Goal: Transaction & Acquisition: Purchase product/service

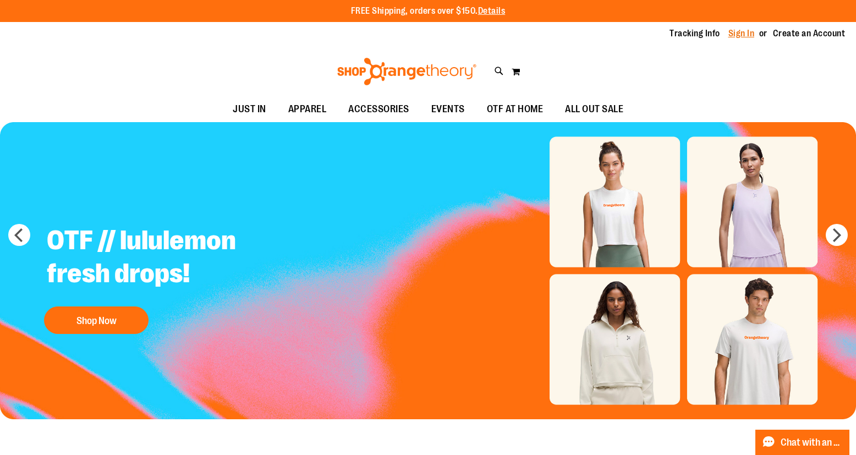
type input "**********"
click at [733, 36] on link "Sign In" at bounding box center [741, 34] width 26 height 12
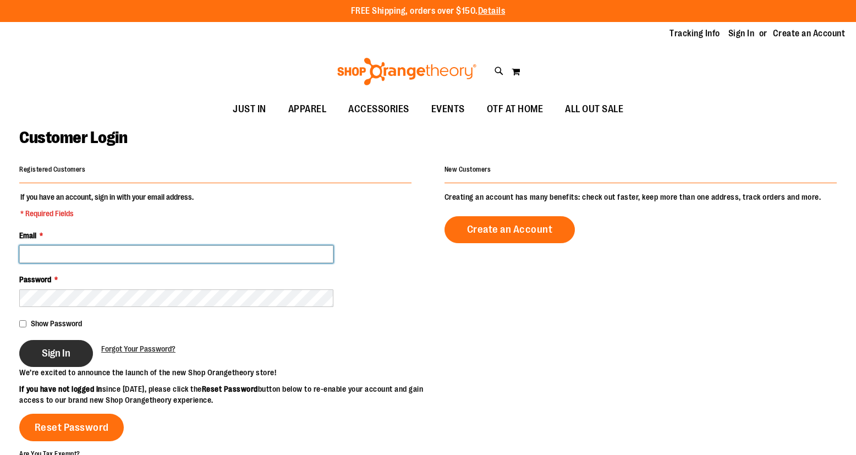
type input "**********"
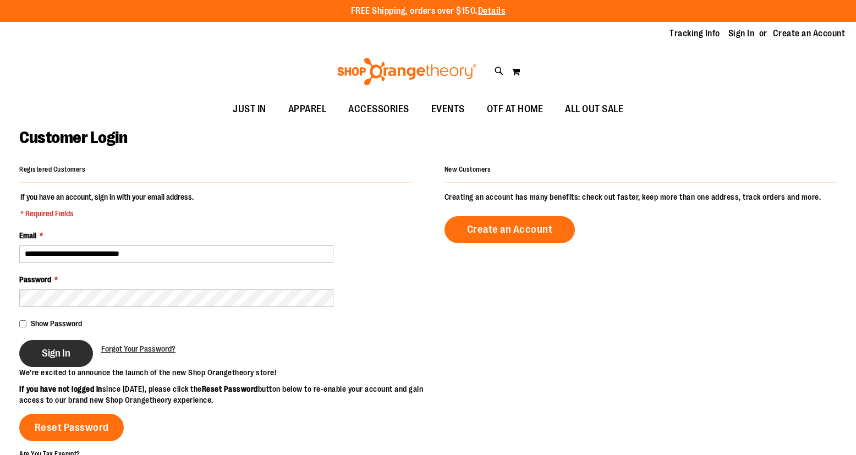
type input "**********"
click at [62, 349] on span "Sign In" at bounding box center [56, 353] width 29 height 12
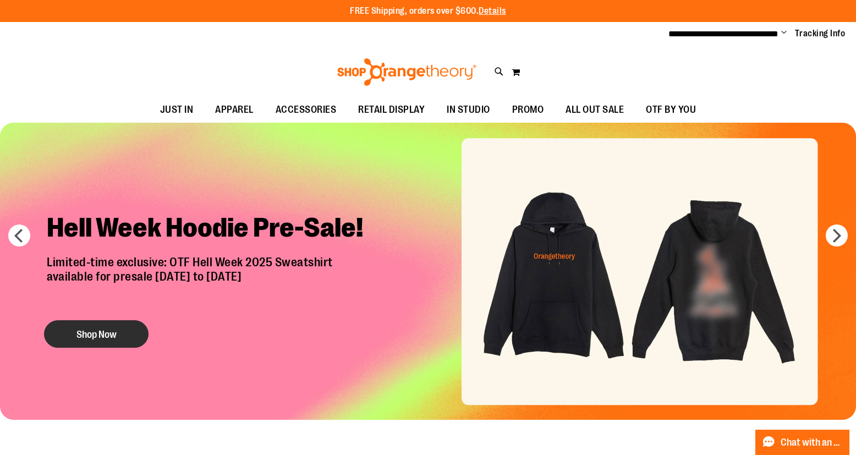
type input "**********"
click at [88, 338] on button "Shop Now" at bounding box center [96, 334] width 105 height 28
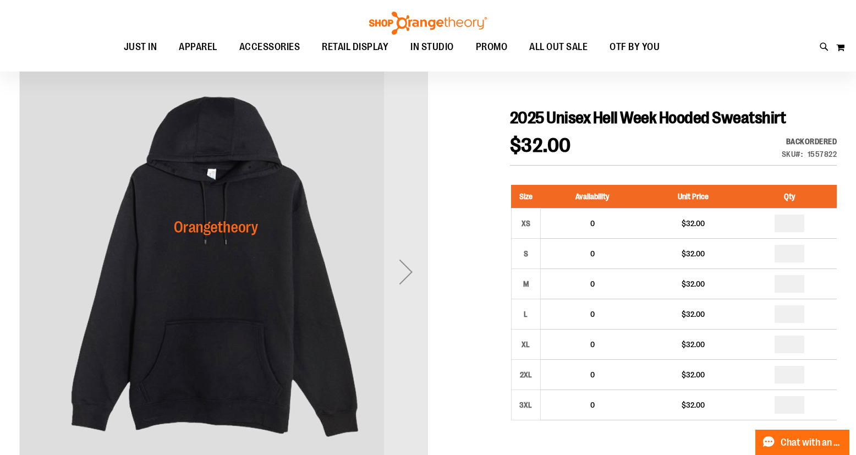
scroll to position [93, 0]
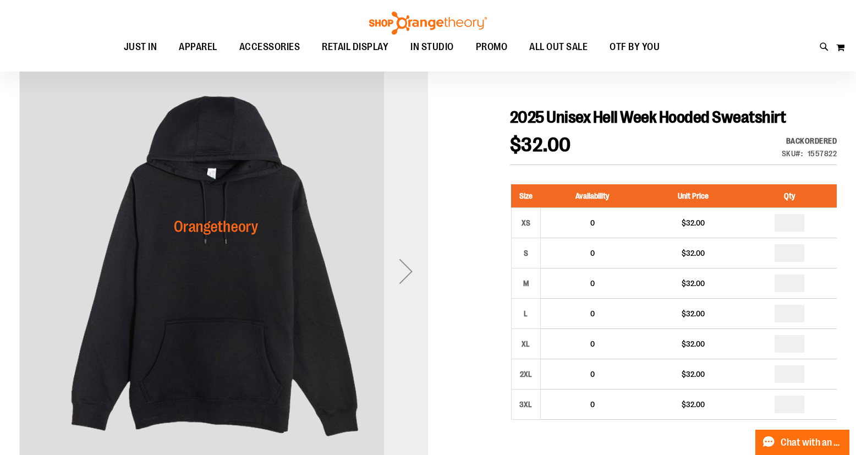
type input "**********"
click at [406, 287] on div "Next" at bounding box center [406, 271] width 44 height 44
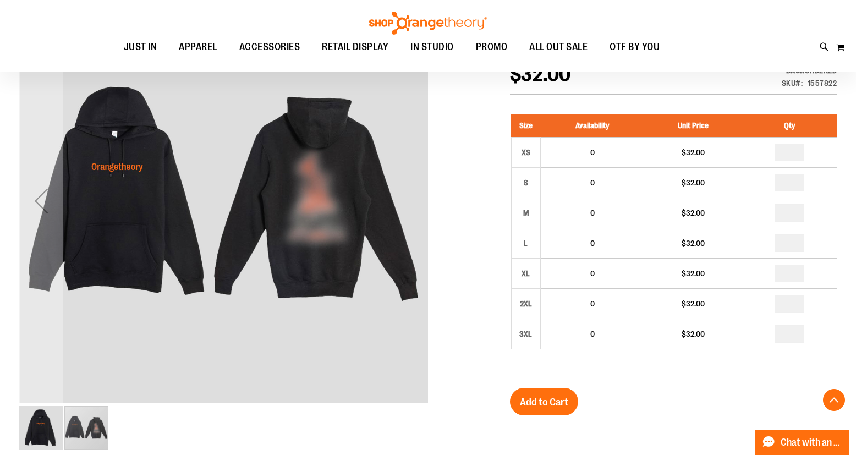
scroll to position [94, 0]
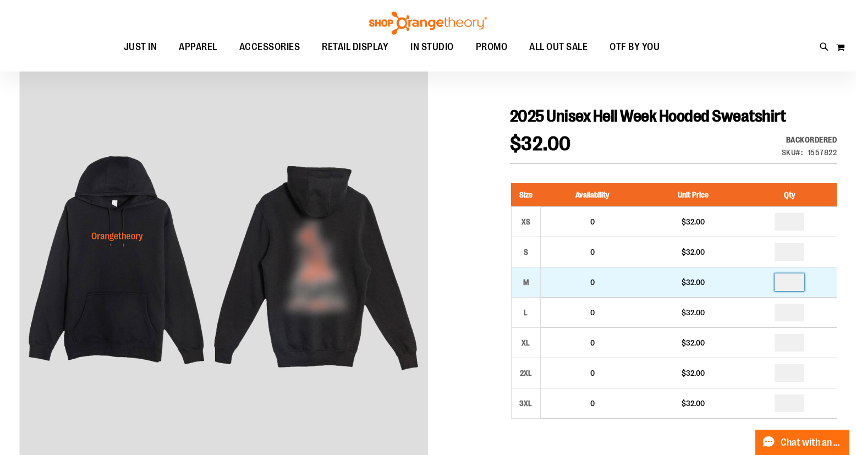
click at [793, 283] on input "number" at bounding box center [789, 282] width 30 height 18
type input "*"
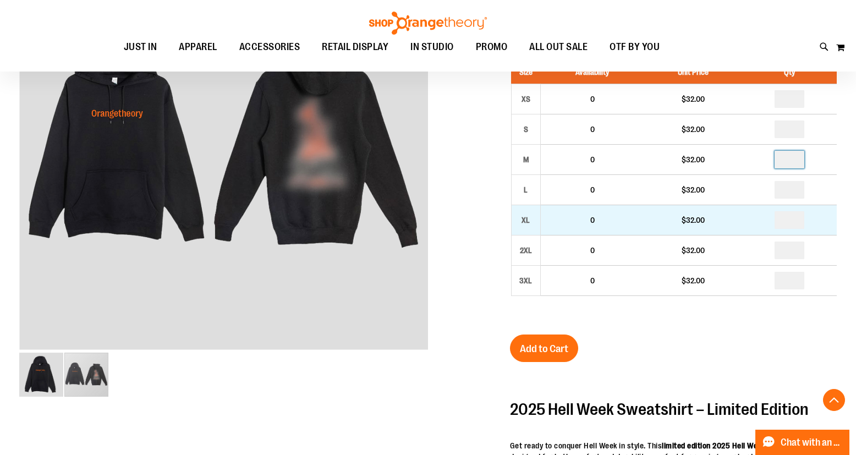
scroll to position [224, 0]
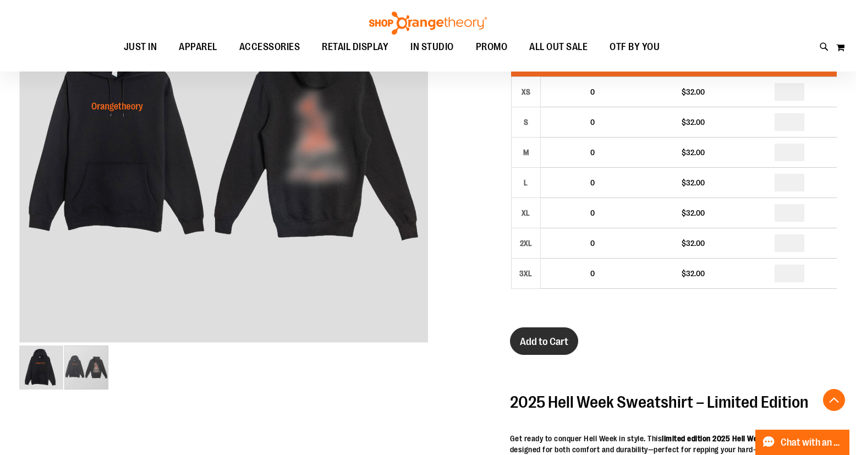
click at [575, 342] on button "Add to Cart" at bounding box center [544, 341] width 68 height 28
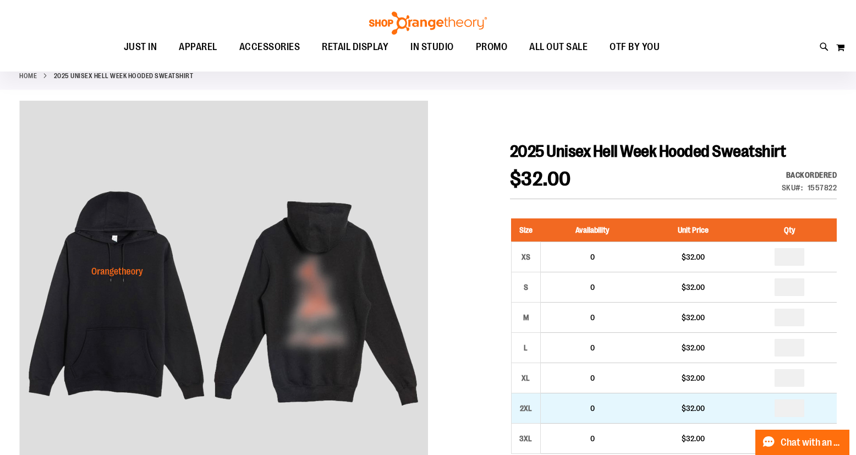
scroll to position [0, 0]
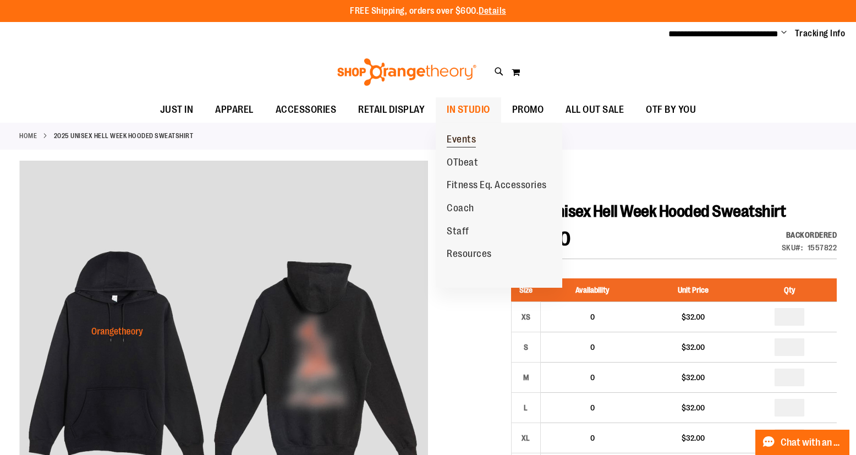
click at [468, 140] on span "Events" at bounding box center [461, 141] width 29 height 14
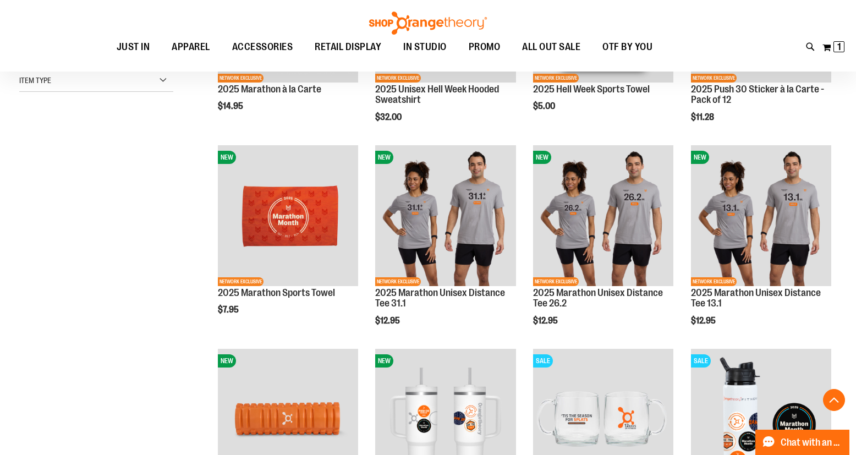
scroll to position [288, 0]
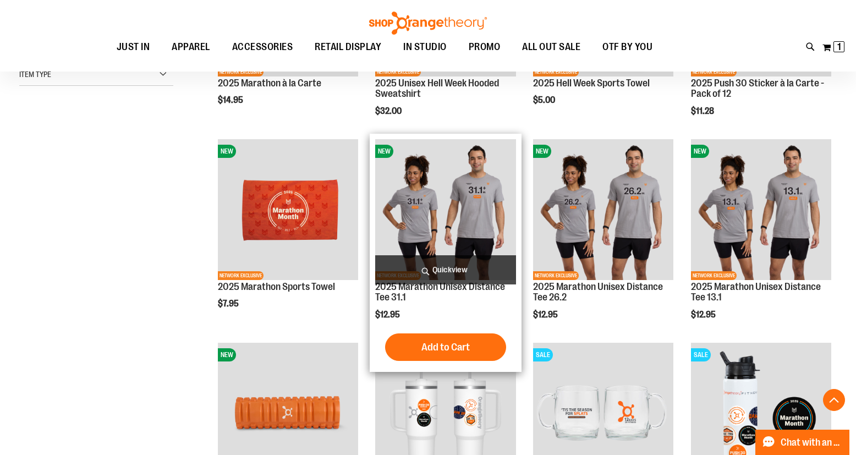
type input "**********"
click at [452, 270] on span "Quickview" at bounding box center [445, 269] width 140 height 29
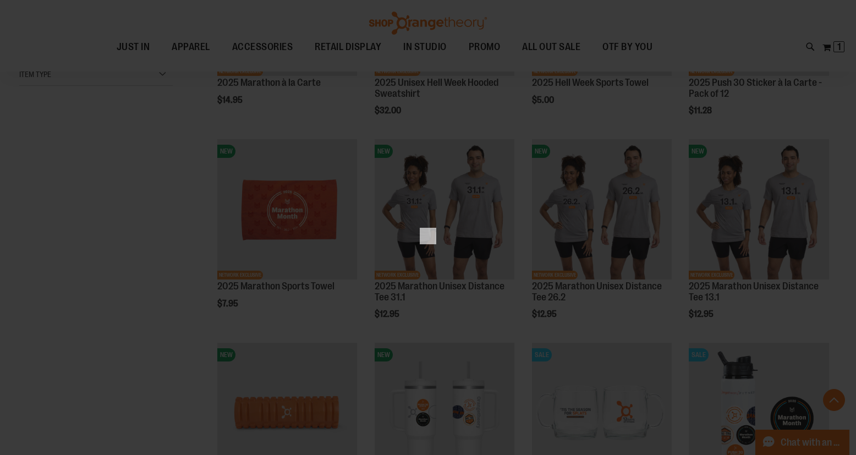
scroll to position [0, 0]
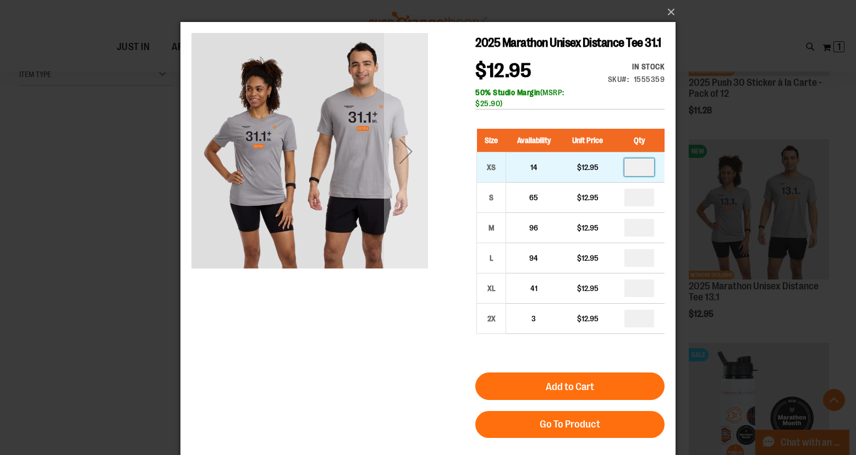
click at [642, 169] on input "number" at bounding box center [639, 167] width 30 height 18
type input "*"
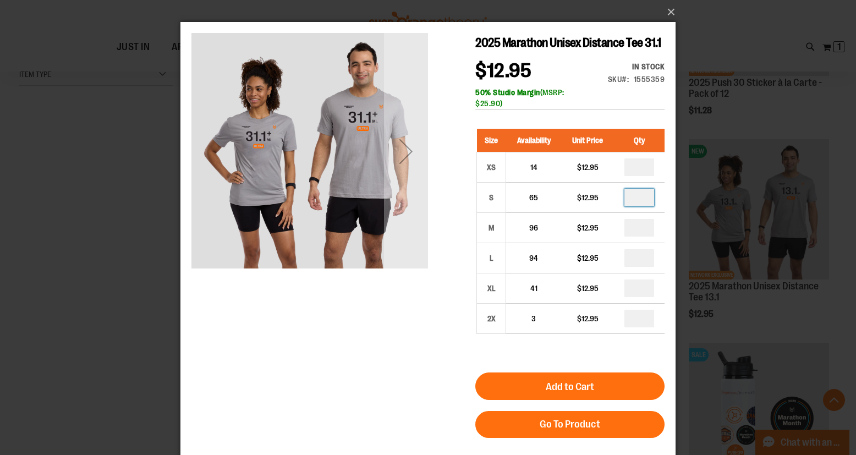
click at [641, 196] on input "number" at bounding box center [639, 198] width 30 height 18
type input "*"
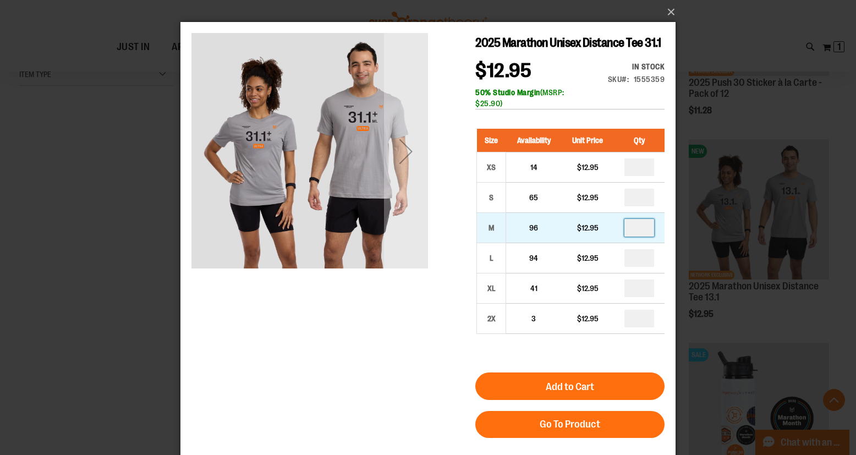
drag, startPoint x: 641, startPoint y: 226, endPoint x: 627, endPoint y: 229, distance: 14.8
click at [627, 229] on input "number" at bounding box center [639, 228] width 30 height 18
type input "*"
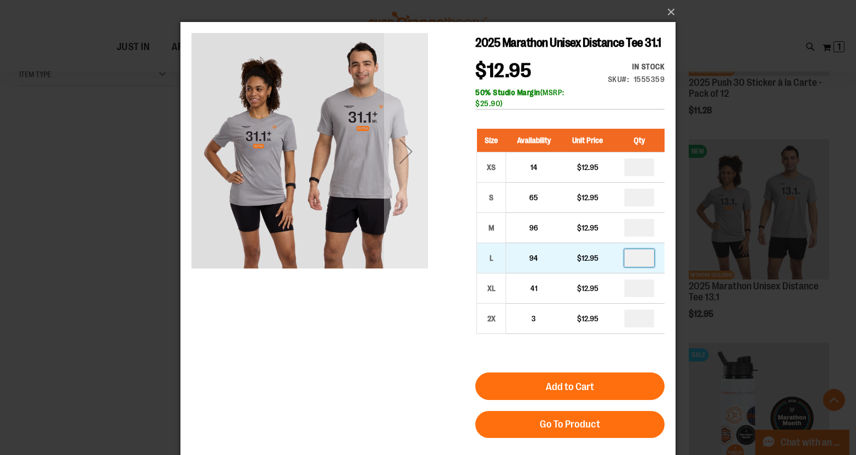
drag, startPoint x: 648, startPoint y: 255, endPoint x: 636, endPoint y: 256, distance: 12.2
type input "**"
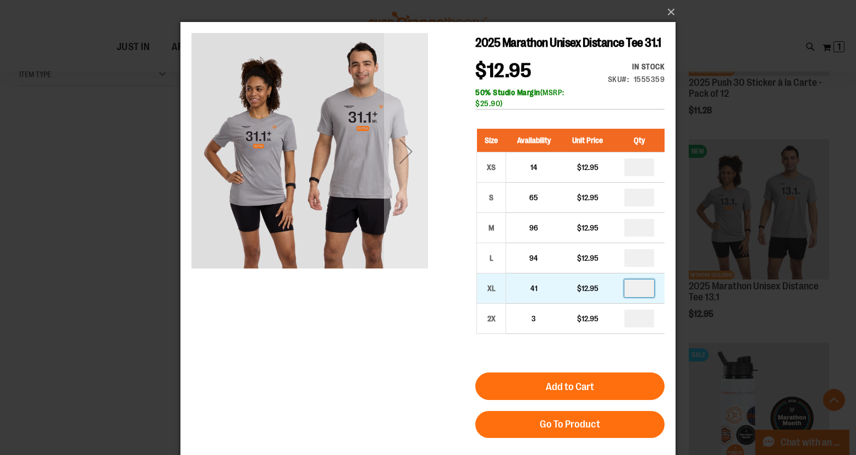
drag, startPoint x: 645, startPoint y: 288, endPoint x: 635, endPoint y: 289, distance: 9.4
type input "*"
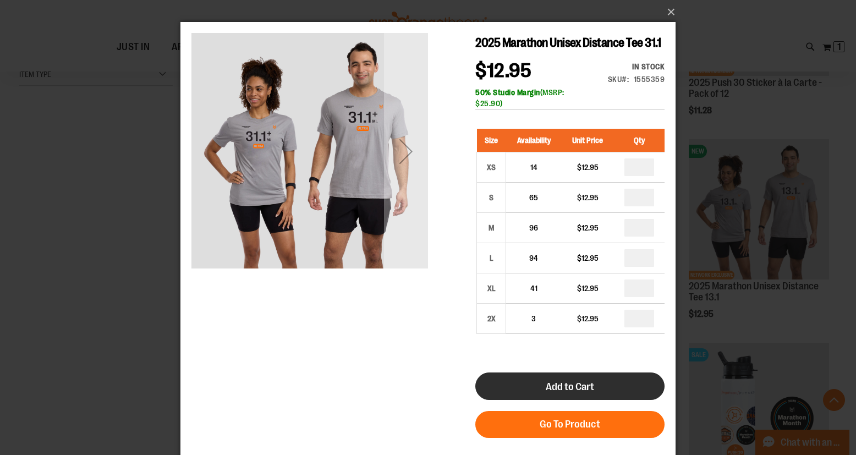
click at [609, 384] on button "Add to Cart" at bounding box center [569, 386] width 189 height 28
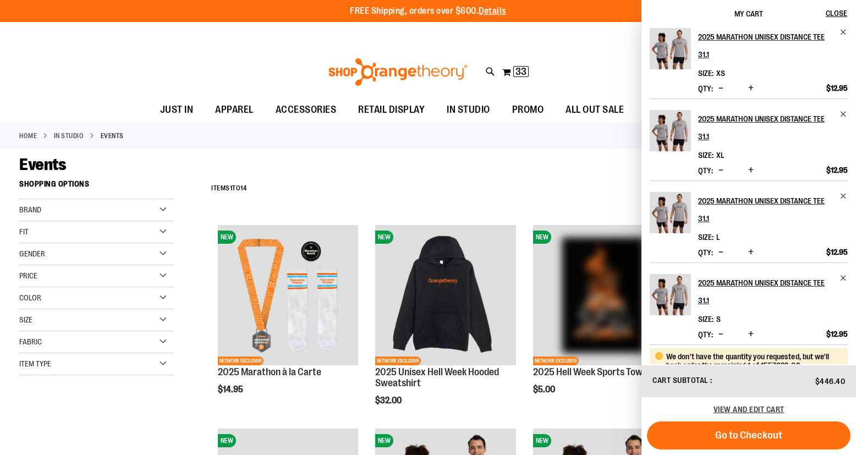
scroll to position [186, 0]
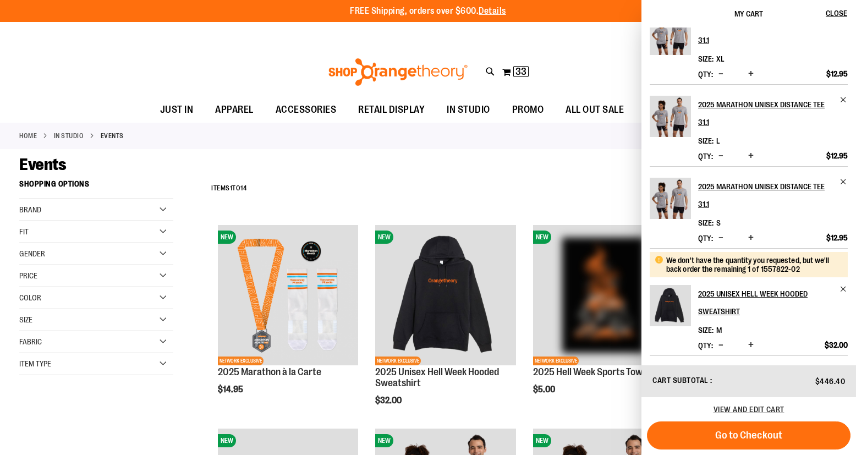
click at [509, 182] on div "**********" at bounding box center [521, 188] width 631 height 29
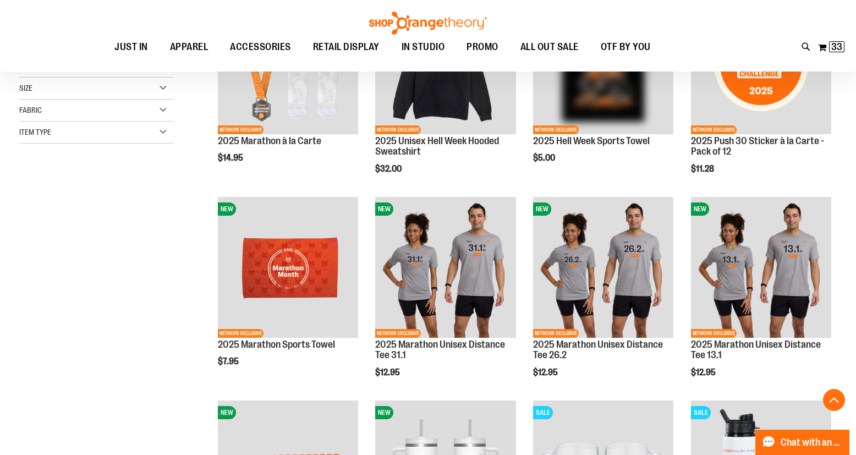
scroll to position [297, 0]
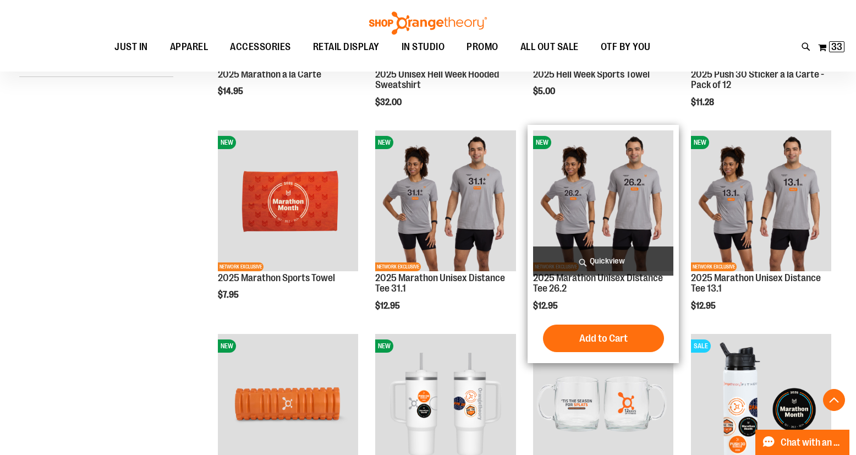
click at [606, 262] on span "Quickview" at bounding box center [603, 260] width 140 height 29
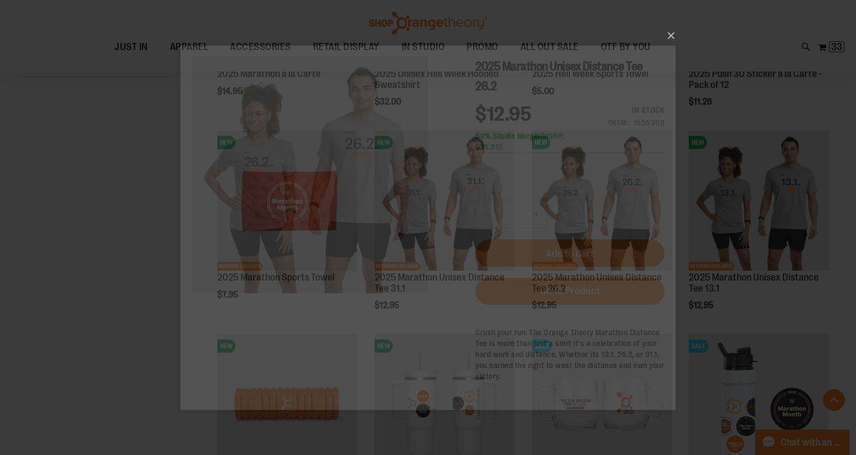
scroll to position [0, 0]
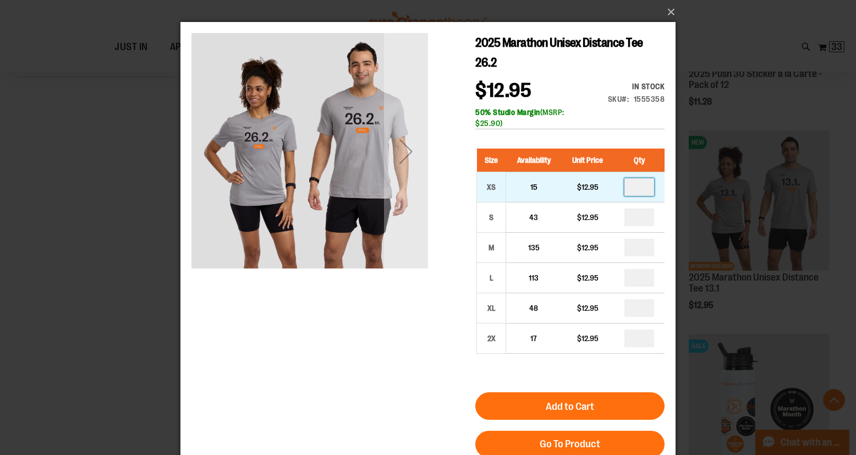
click at [640, 187] on input "number" at bounding box center [639, 187] width 30 height 18
type input "*"
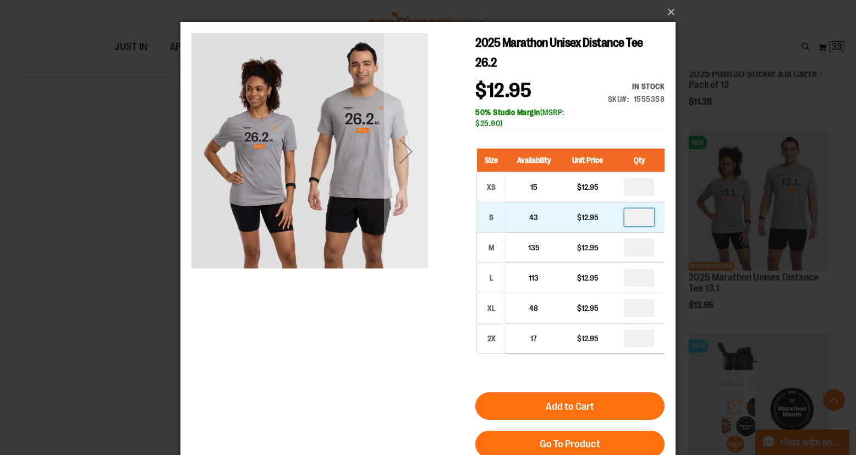
click at [640, 218] on input "number" at bounding box center [639, 217] width 30 height 18
type input "*"
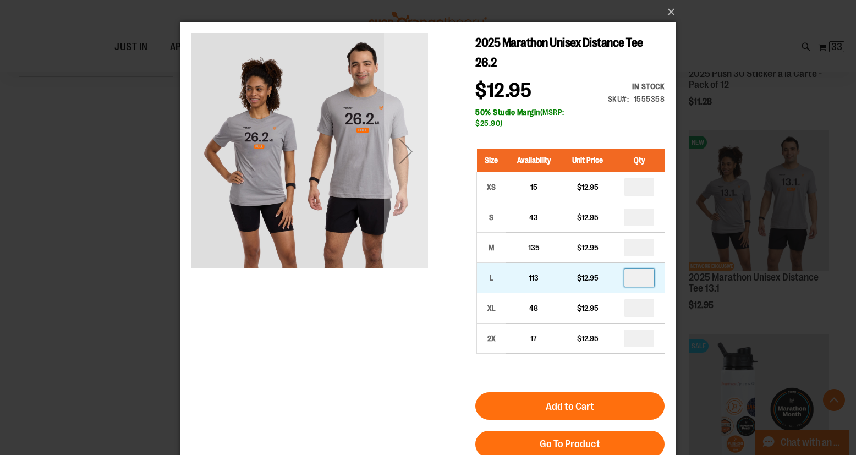
click at [640, 274] on input "number" at bounding box center [639, 278] width 30 height 18
type input "*"
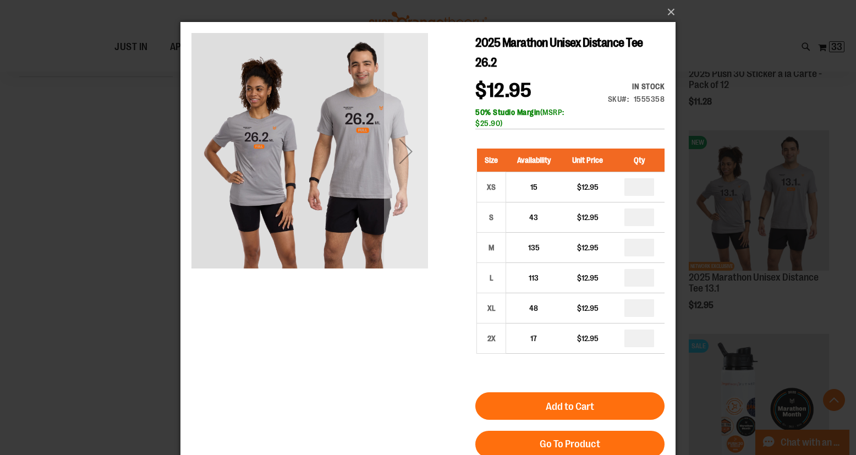
type input "*"
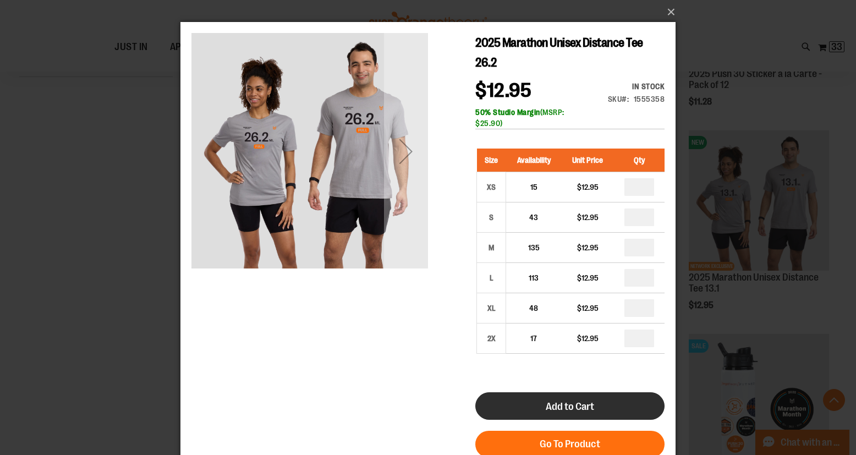
click at [607, 403] on button "Add to Cart" at bounding box center [569, 406] width 189 height 28
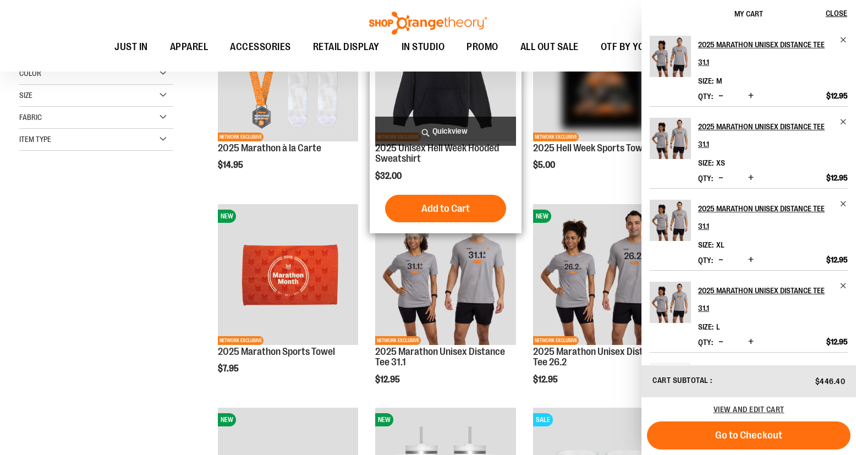
scroll to position [240, 0]
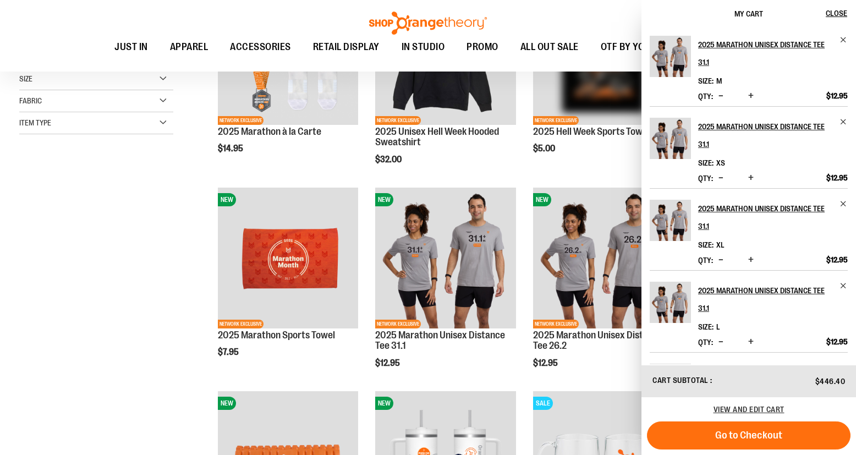
click at [110, 296] on div "**********" at bounding box center [427, 395] width 817 height 925
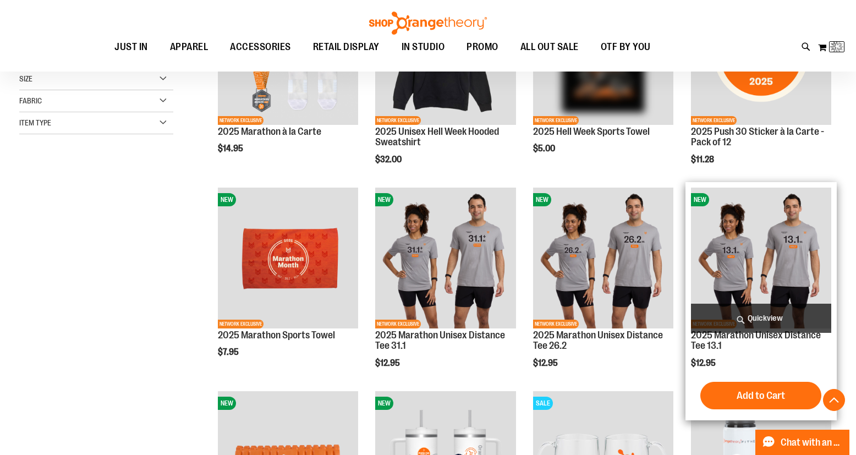
click at [767, 318] on span "Quickview" at bounding box center [761, 318] width 140 height 29
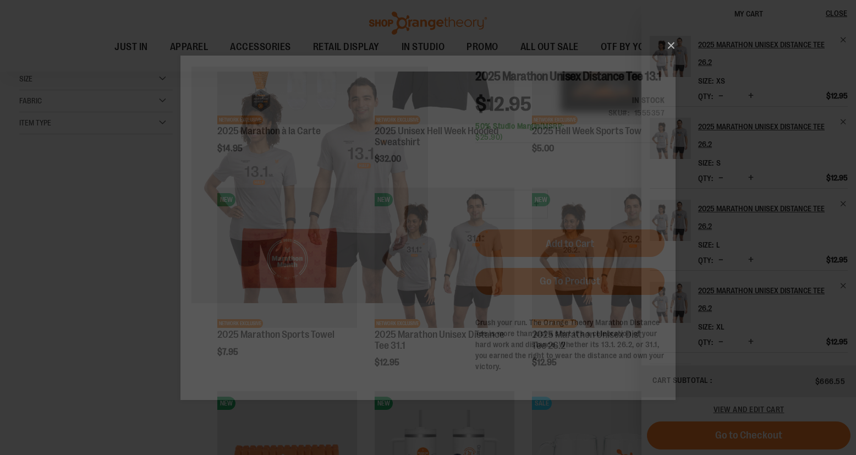
scroll to position [0, 0]
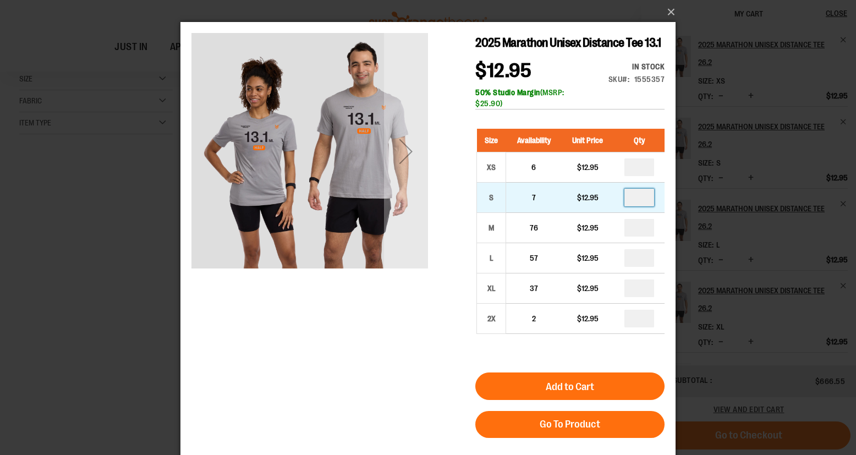
click at [641, 199] on input "number" at bounding box center [639, 198] width 30 height 18
type input "*"
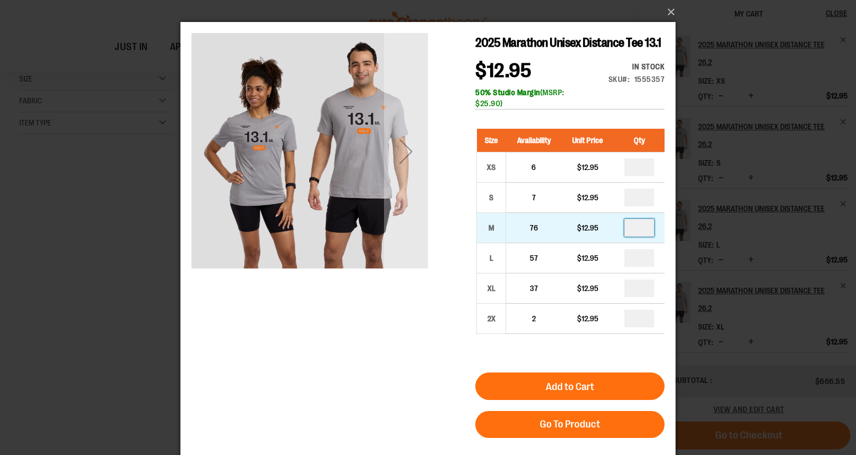
drag, startPoint x: 646, startPoint y: 229, endPoint x: 635, endPoint y: 229, distance: 11.6
click at [635, 229] on input "number" at bounding box center [639, 228] width 30 height 18
type input "**"
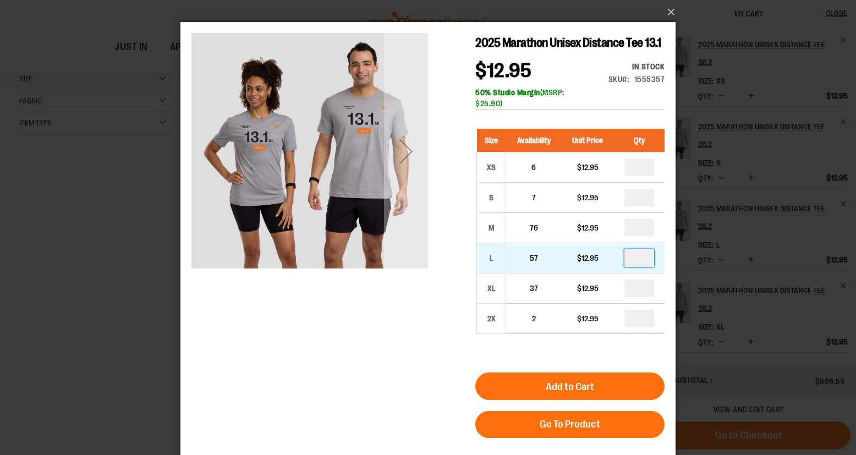
drag, startPoint x: 646, startPoint y: 259, endPoint x: 637, endPoint y: 260, distance: 9.0
type input "*"
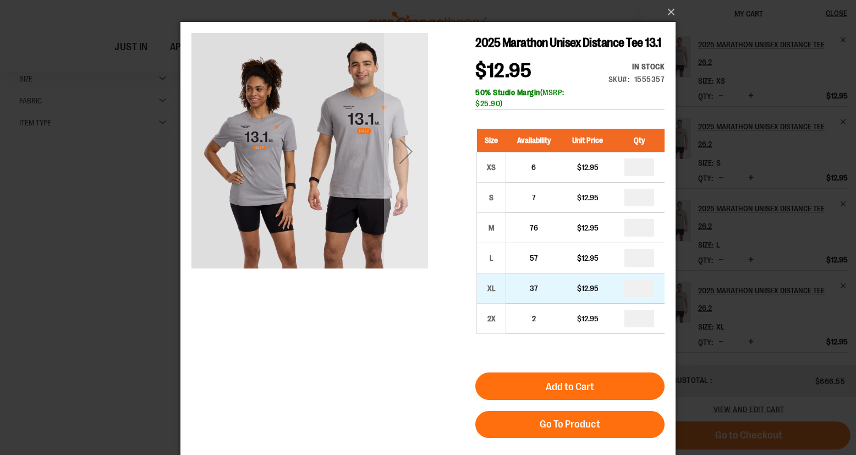
drag, startPoint x: 647, startPoint y: 287, endPoint x: 640, endPoint y: 287, distance: 7.2
type input "*"
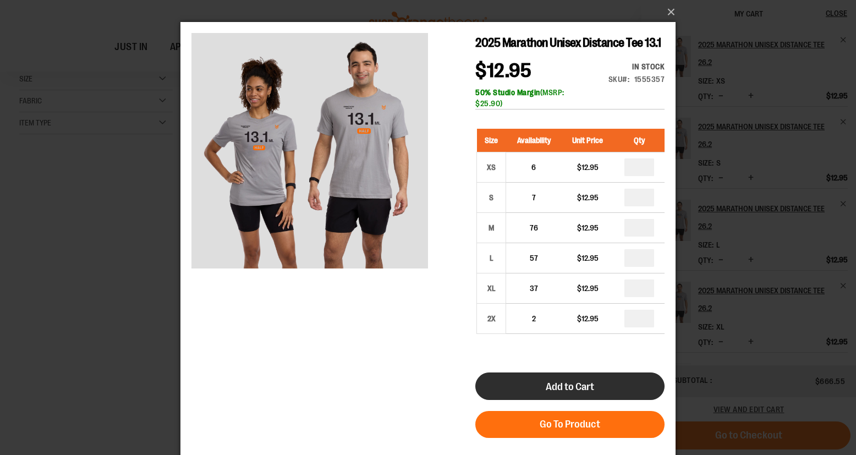
click at [577, 388] on span "Add to Cart" at bounding box center [570, 387] width 48 height 12
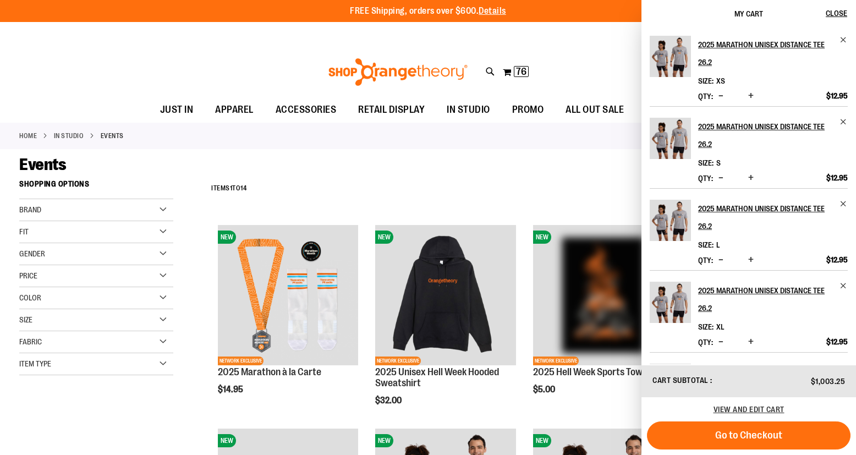
click at [647, 29] on div "2025 Marathon Unisex Distance Tee 26.2 Size XS" at bounding box center [748, 196] width 215 height 337
click at [606, 48] on div "Toggle Nav Search Popular Suggestions Advanced Search" at bounding box center [428, 72] width 856 height 51
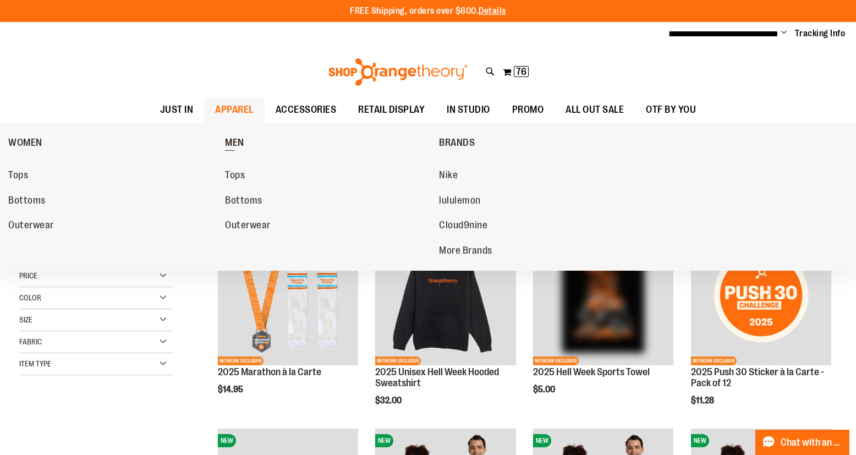
click at [236, 138] on span "MEN" at bounding box center [234, 144] width 19 height 14
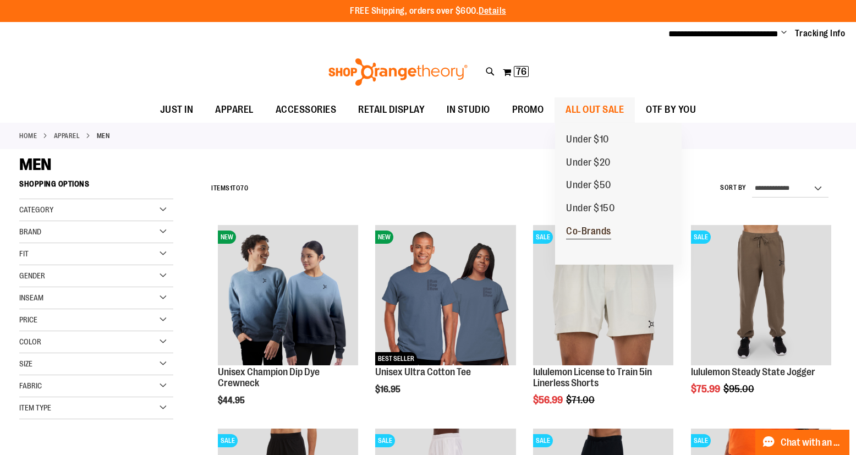
type input "**********"
click at [590, 227] on span "Co-Brands" at bounding box center [588, 233] width 45 height 14
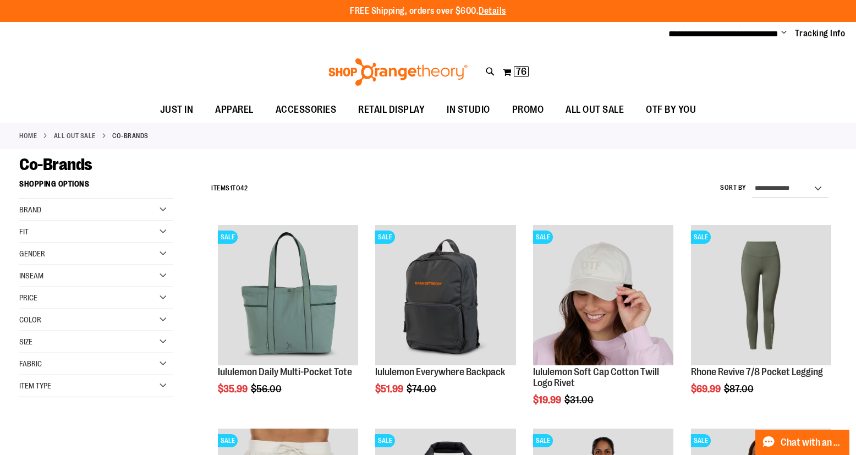
type input "**********"
click at [136, 252] on div "Gender" at bounding box center [96, 254] width 154 height 22
click at [51, 273] on span "3 items" at bounding box center [53, 277] width 15 height 12
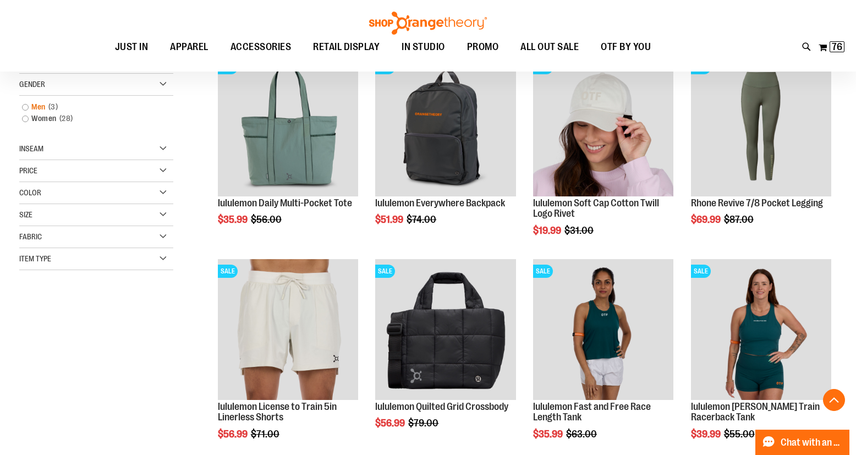
scroll to position [174, 0]
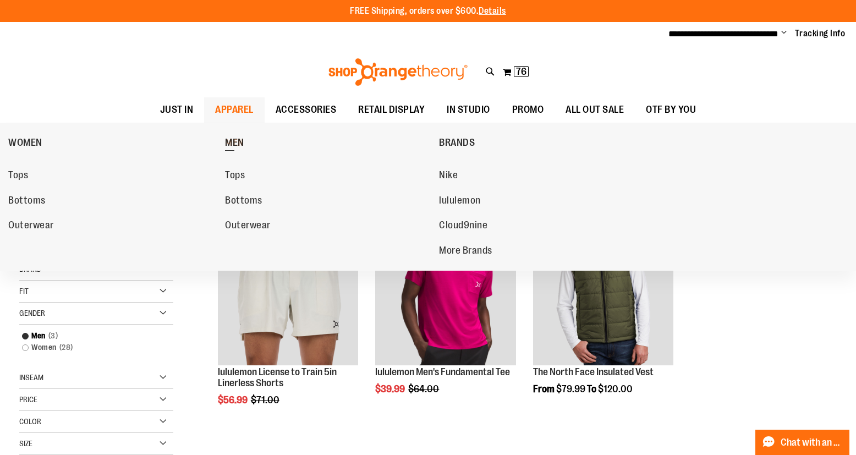
click at [239, 145] on span "MEN" at bounding box center [234, 144] width 19 height 14
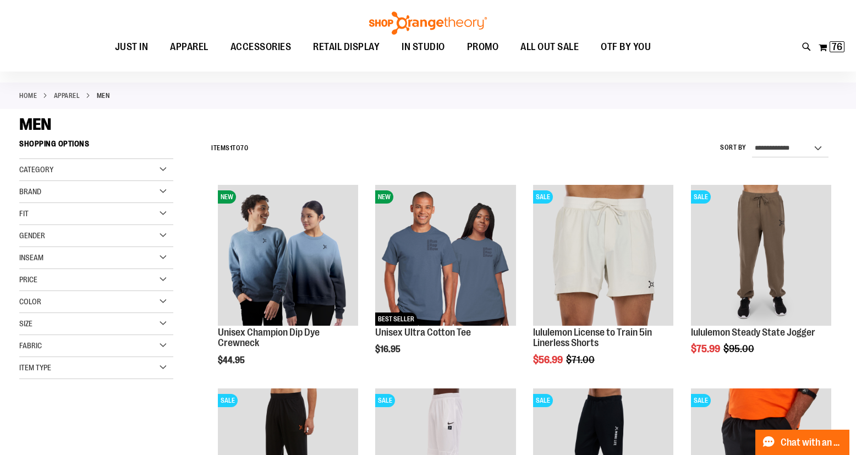
scroll to position [40, 0]
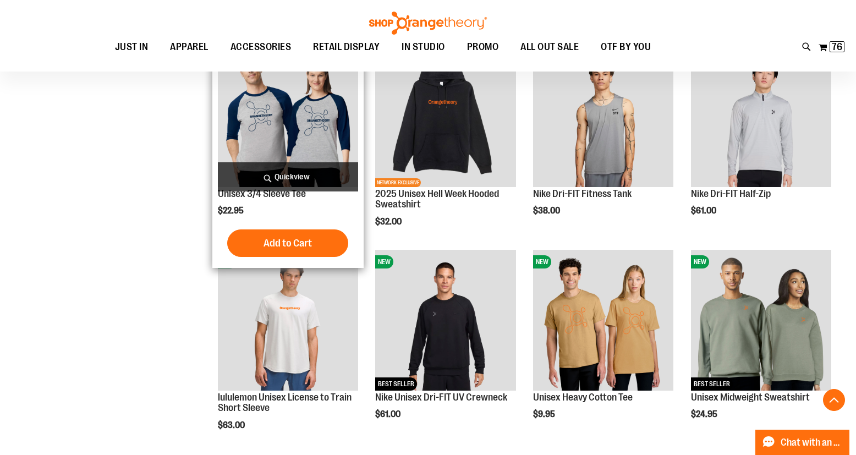
scroll to position [586, 0]
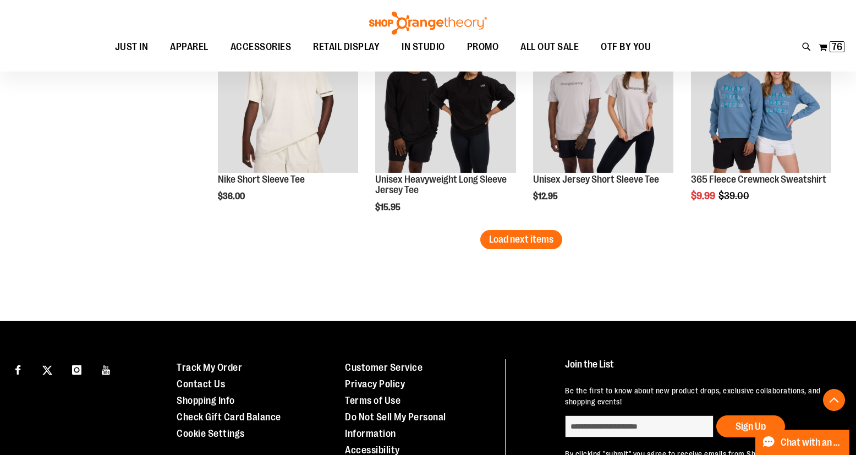
scroll to position [1817, 0]
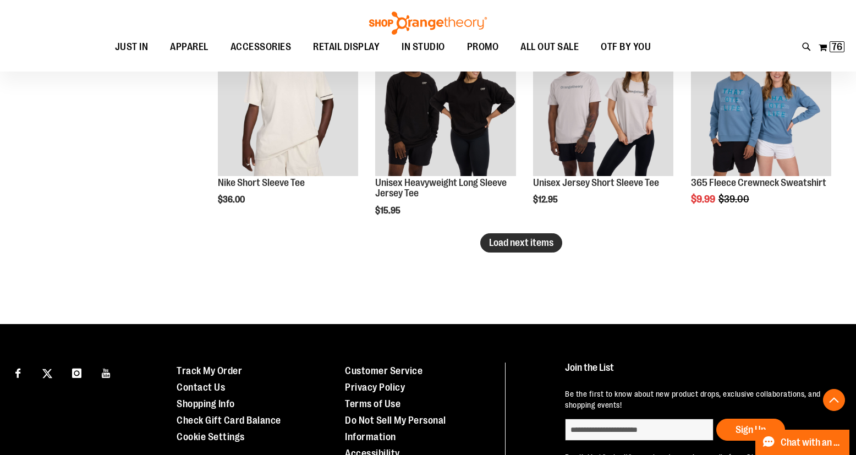
type input "**********"
click at [549, 241] on span "Load next items" at bounding box center [521, 242] width 64 height 11
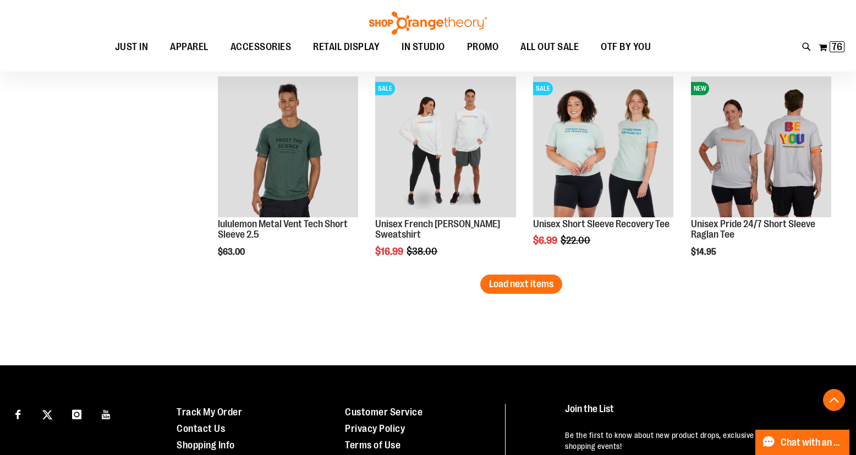
scroll to position [2444, 0]
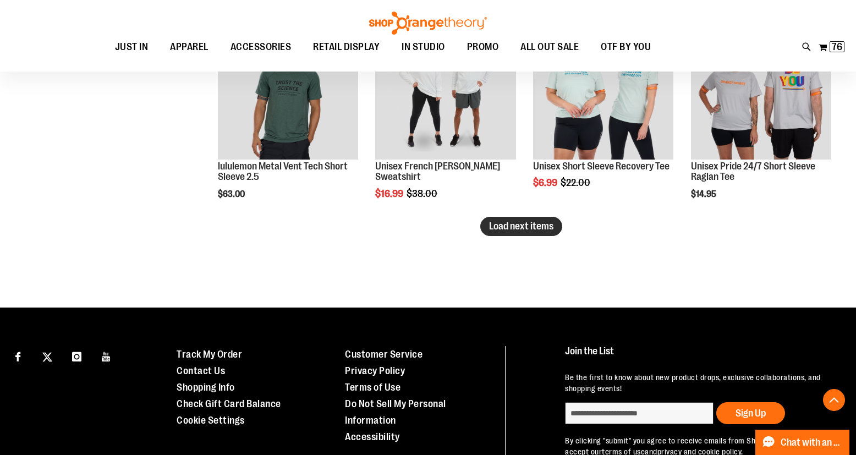
click at [545, 235] on button "Load next items" at bounding box center [521, 226] width 82 height 19
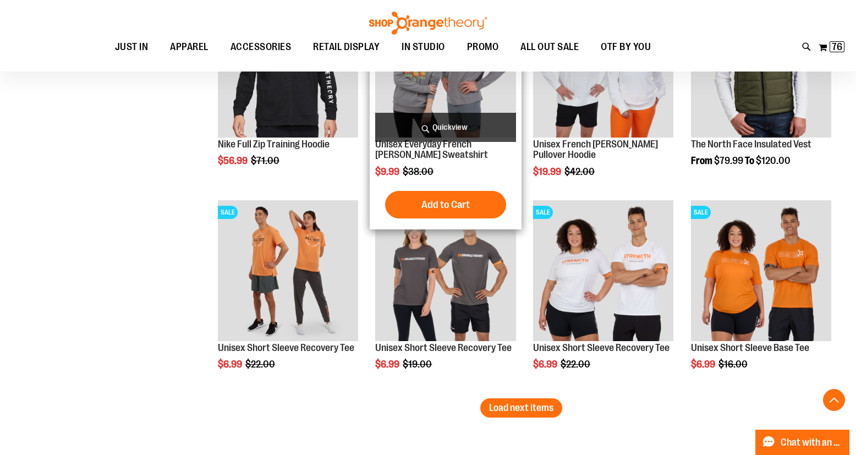
scroll to position [2873, 0]
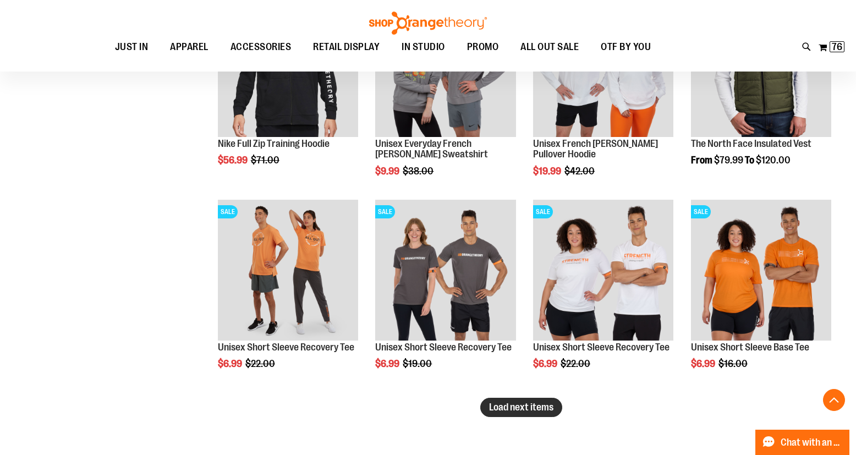
click at [549, 406] on span "Load next items" at bounding box center [521, 407] width 64 height 11
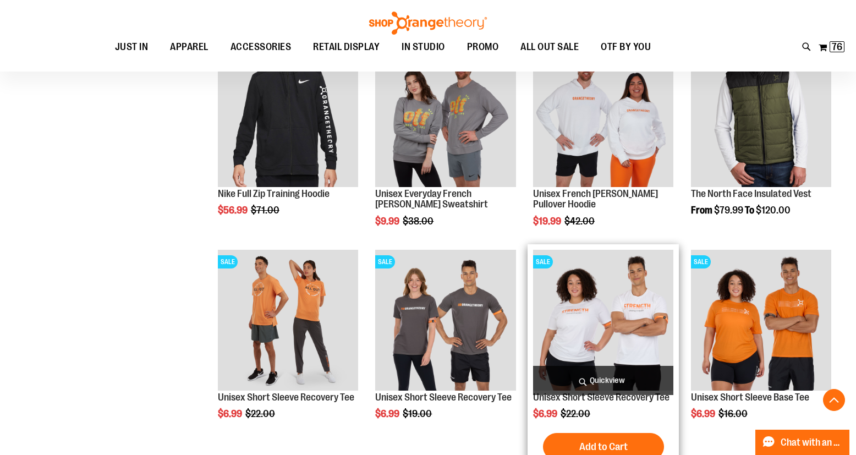
scroll to position [1895, 0]
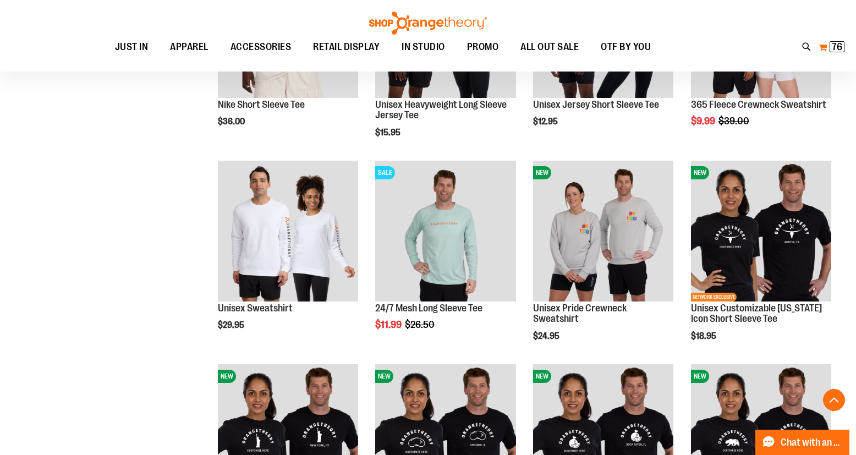
click at [839, 43] on span "76" at bounding box center [837, 46] width 10 height 11
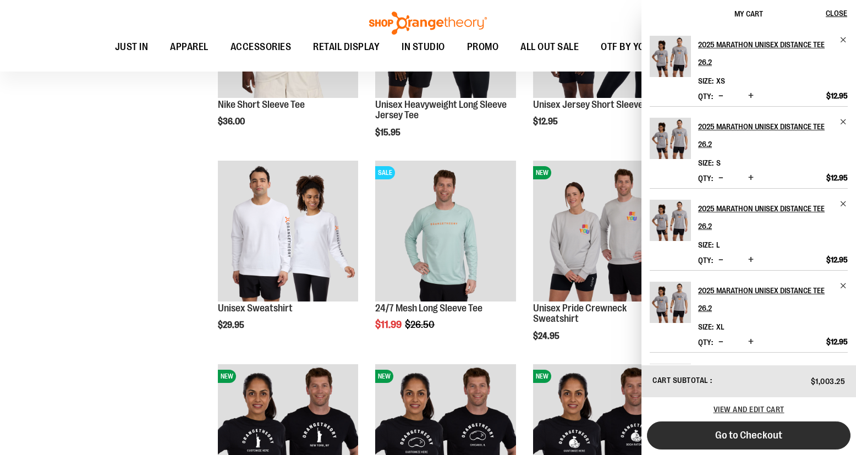
click at [789, 427] on button "Go to Checkout" at bounding box center [749, 435] width 204 height 28
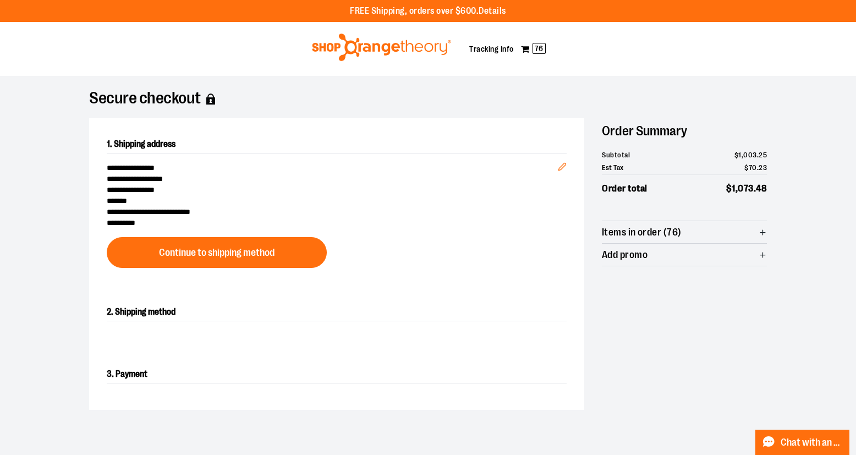
click at [831, 454] on div at bounding box center [428, 455] width 856 height 0
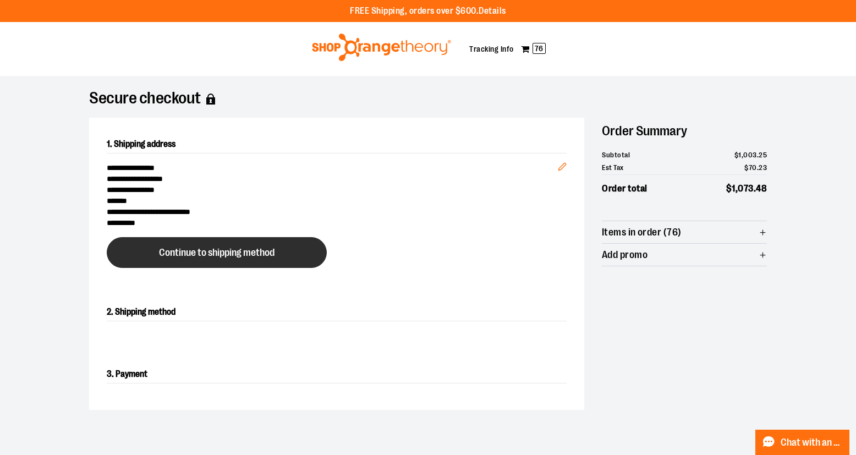
click at [270, 253] on span "Continue to shipping method" at bounding box center [217, 253] width 116 height 10
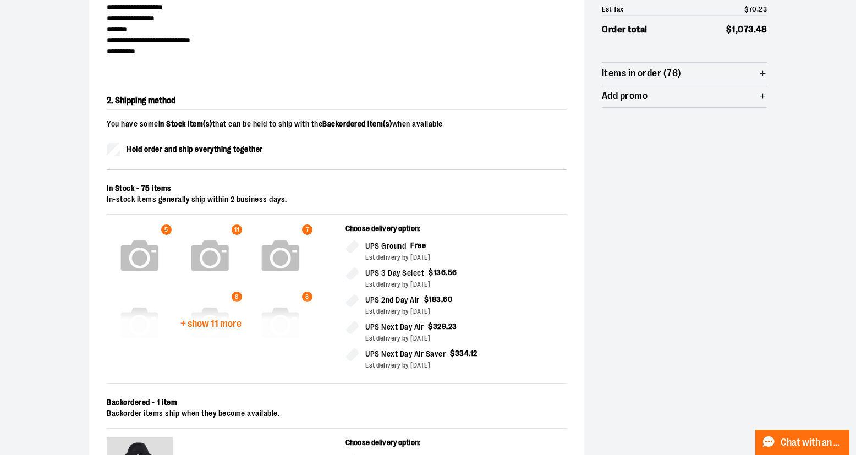
scroll to position [199, 0]
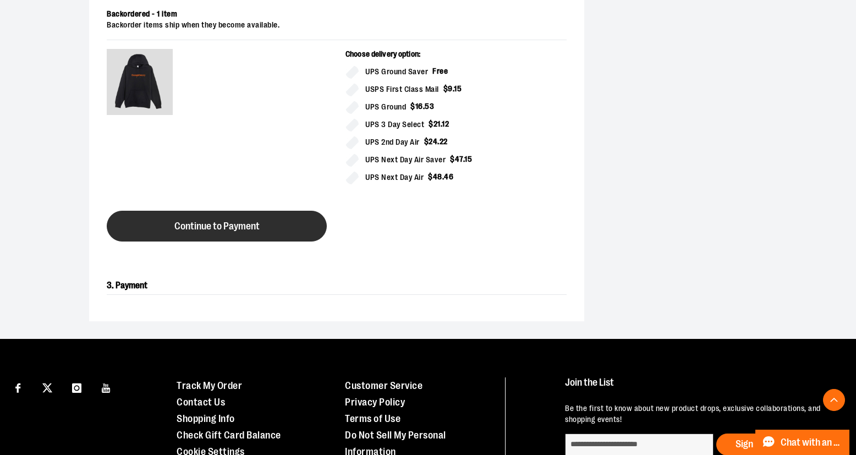
click at [288, 235] on button "Continue to Payment" at bounding box center [217, 226] width 220 height 31
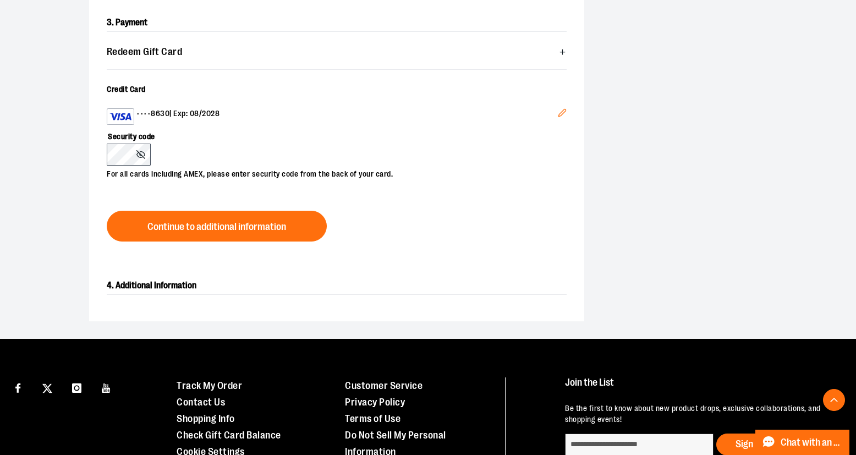
scroll to position [385, 0]
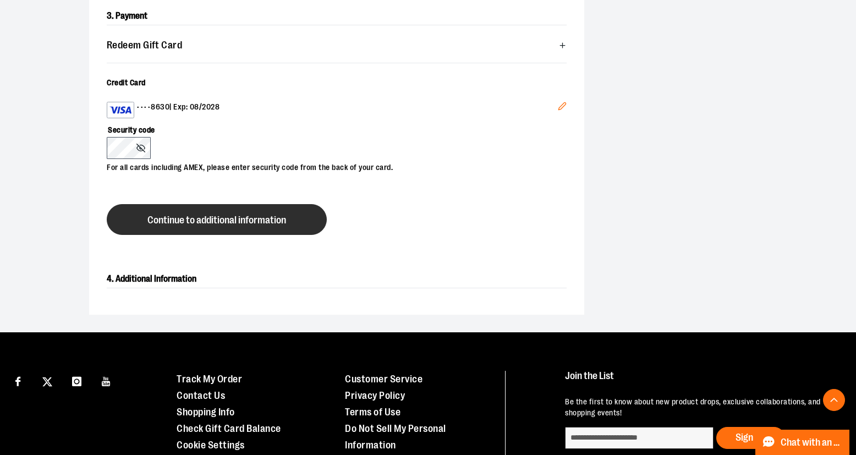
click at [147, 210] on button "Continue to additional information" at bounding box center [217, 219] width 220 height 31
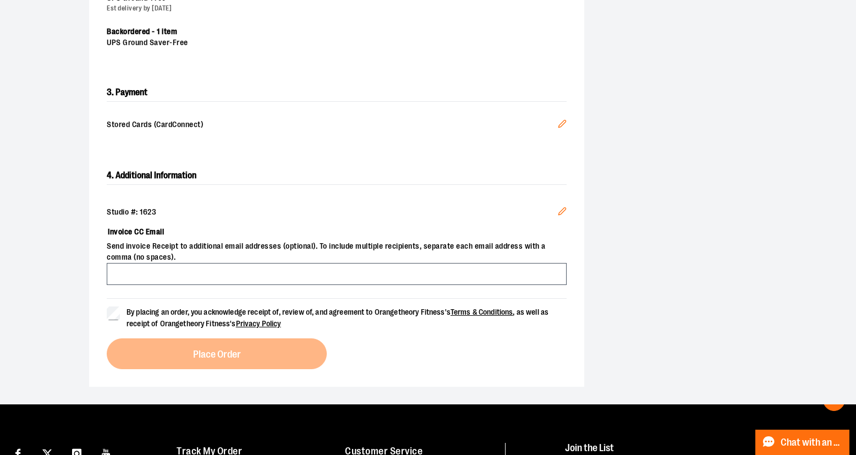
scroll to position [318, 0]
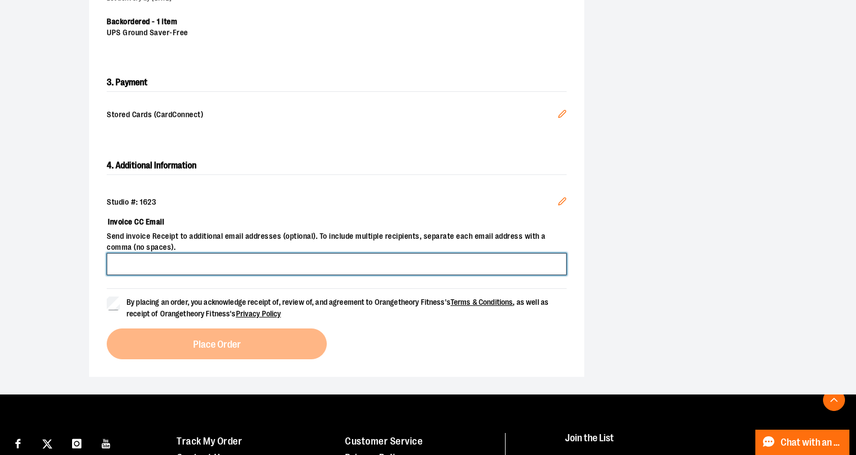
click at [225, 267] on input "Invoice CC Email" at bounding box center [337, 264] width 460 height 22
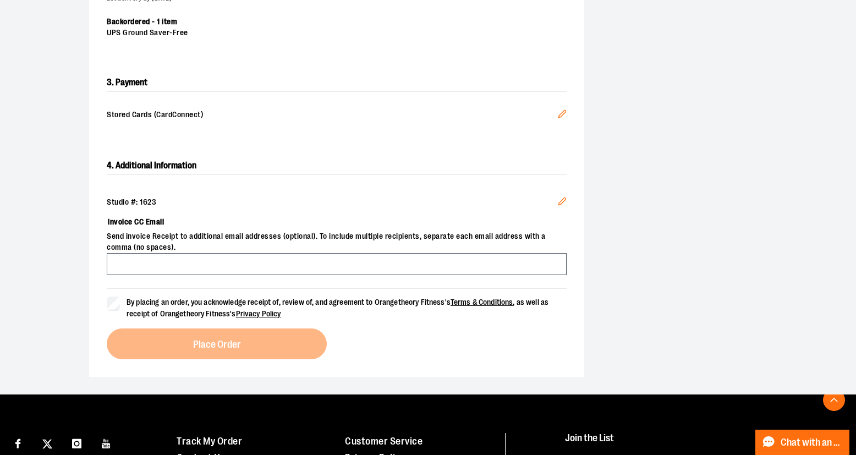
click at [74, 311] on div "**********" at bounding box center [428, 75] width 792 height 637
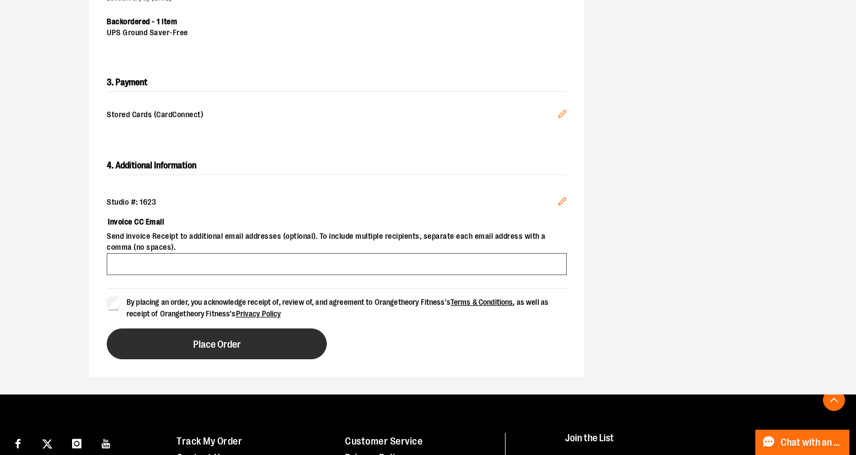
click at [166, 334] on button "Place Order" at bounding box center [217, 343] width 220 height 31
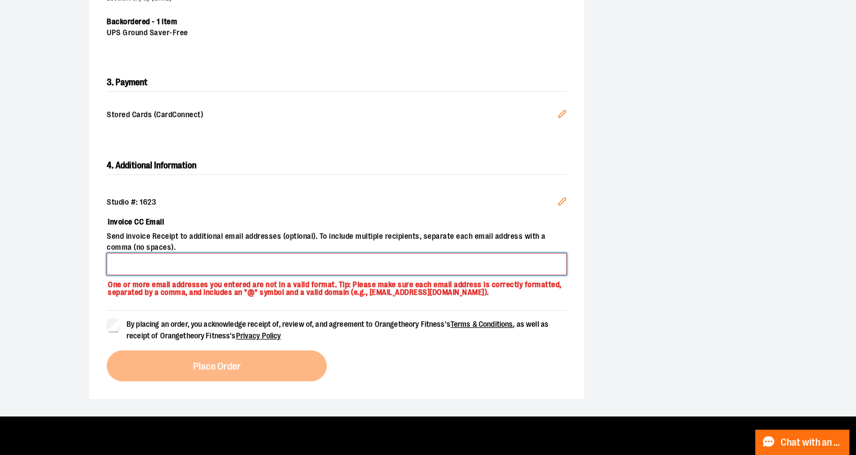
click at [171, 259] on input "Invoice CC Email" at bounding box center [337, 264] width 460 height 22
type input "**********"
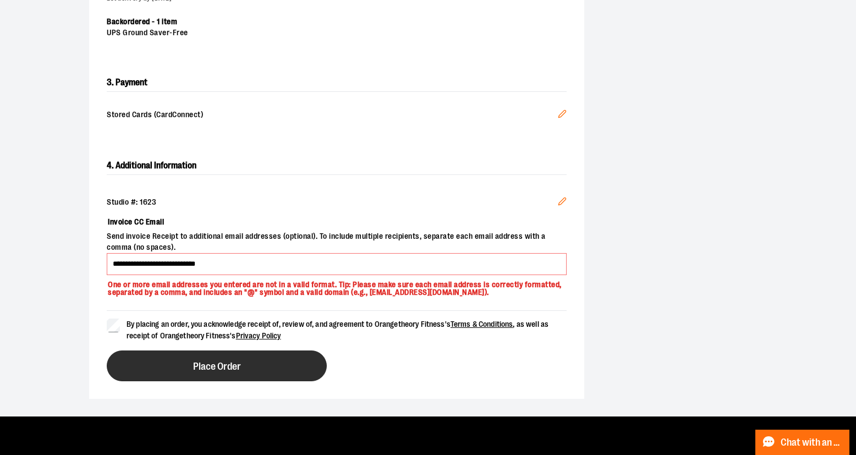
click at [197, 370] on span "Place Order" at bounding box center [217, 366] width 48 height 10
